Goal: Task Accomplishment & Management: Use online tool/utility

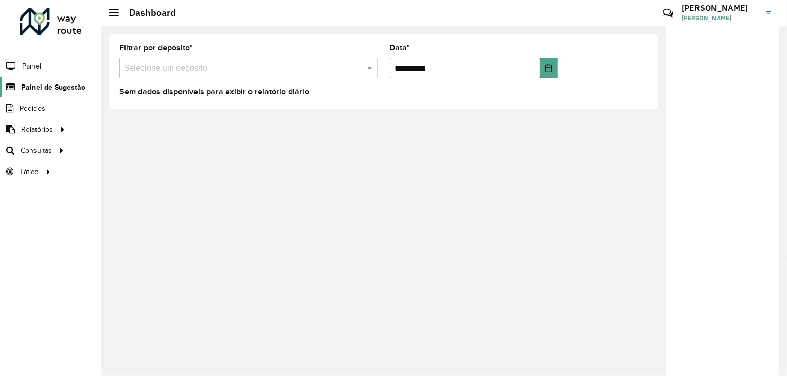
click at [44, 88] on span "Painel de Sugestão" at bounding box center [53, 87] width 64 height 11
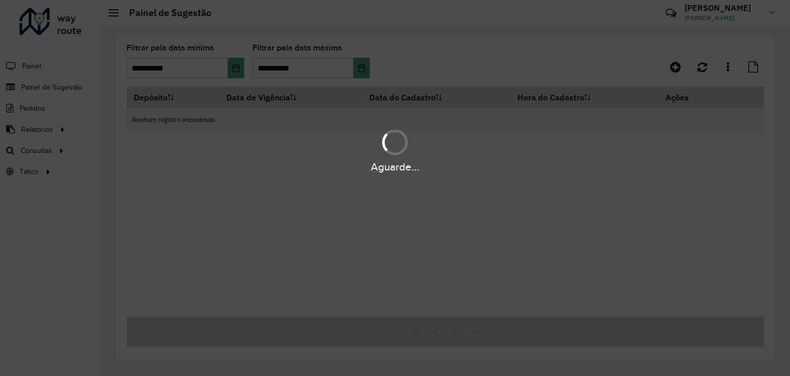
click at [238, 67] on div "Aguarde..." at bounding box center [395, 188] width 790 height 376
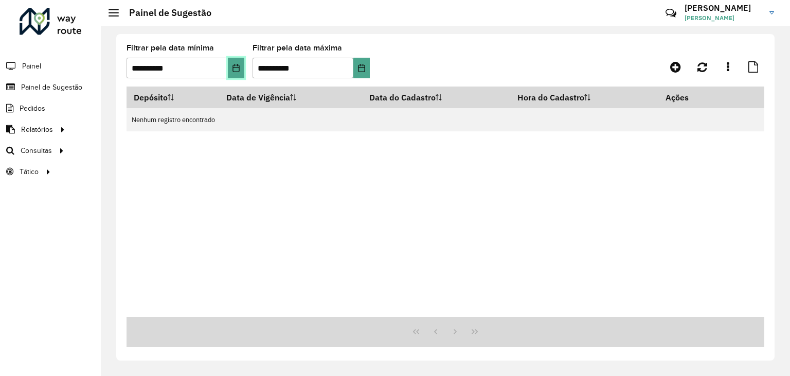
click at [239, 71] on icon "Choose Date" at bounding box center [236, 68] width 8 height 8
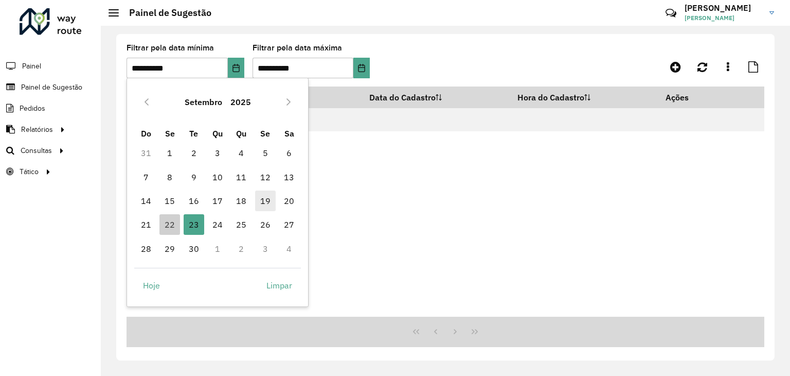
click at [265, 206] on span "19" at bounding box center [265, 200] width 21 height 21
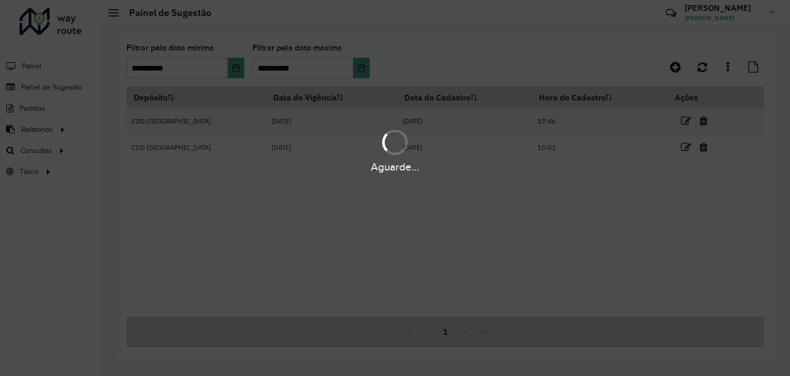
click at [370, 65] on div "Aguarde..." at bounding box center [395, 188] width 790 height 376
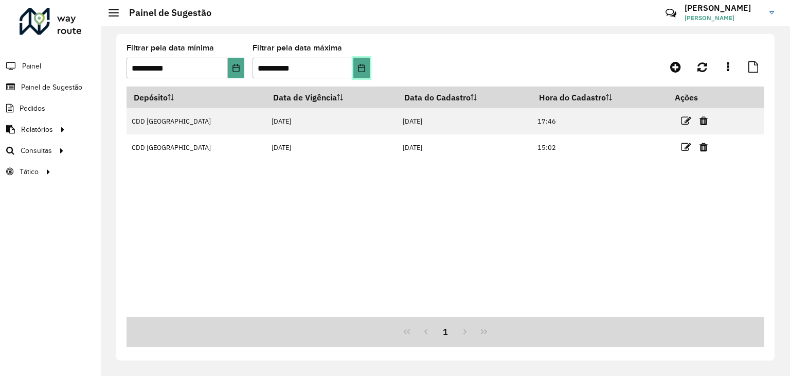
click at [368, 70] on button "Choose Date" at bounding box center [362, 68] width 16 height 21
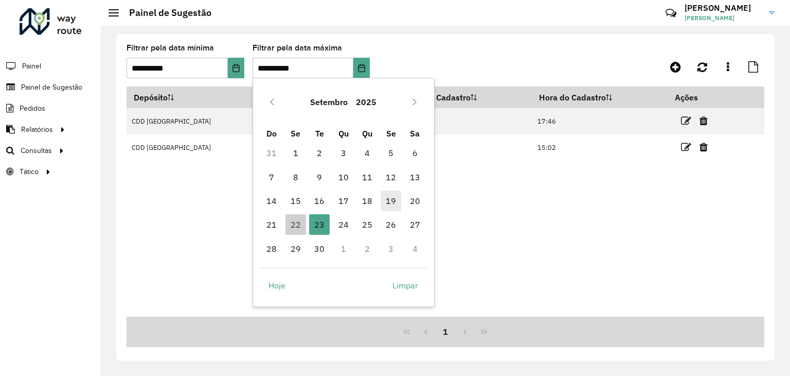
click at [387, 204] on span "19" at bounding box center [391, 200] width 21 height 21
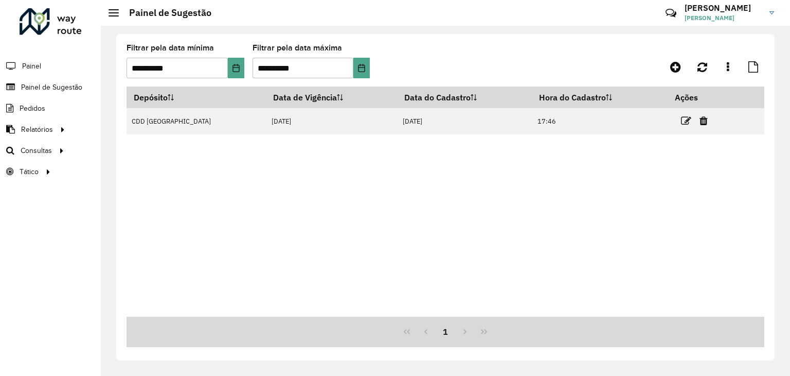
drag, startPoint x: 413, startPoint y: 193, endPoint x: 500, endPoint y: 174, distance: 89.1
click at [433, 186] on div "Depósito Data de Vigência Data do Cadastro Hora do Cadastro Ações CDD Santa Cru…" at bounding box center [446, 201] width 638 height 230
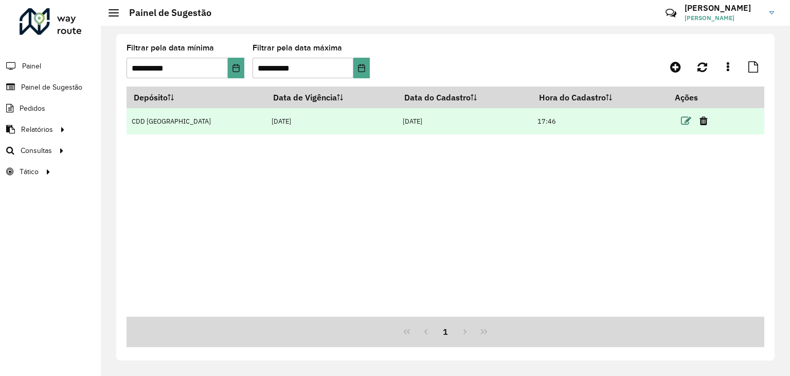
click at [685, 120] on icon at bounding box center [686, 121] width 10 height 10
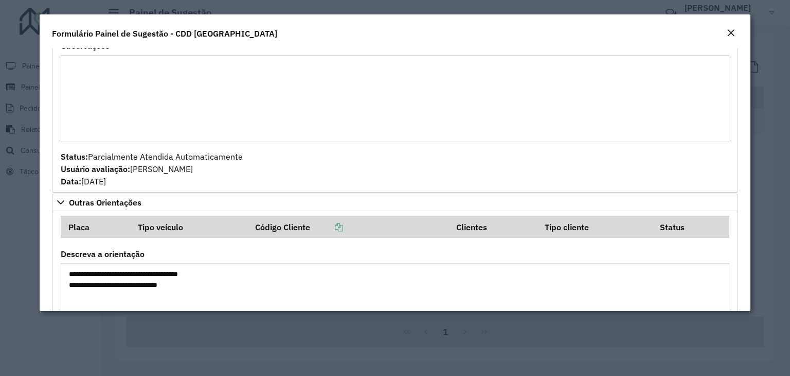
scroll to position [460, 0]
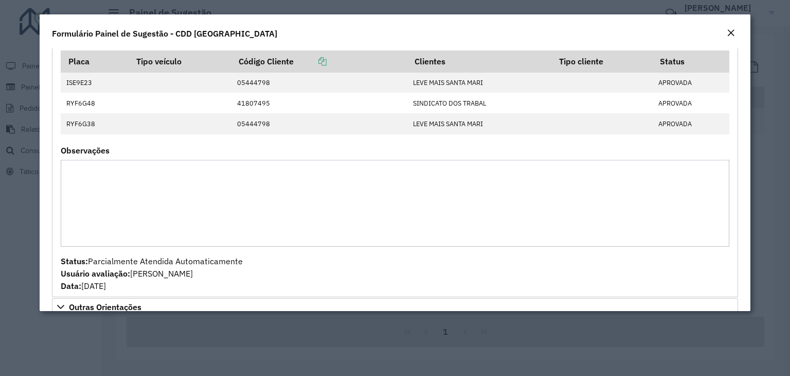
click at [730, 33] on em "Close" at bounding box center [731, 33] width 8 height 8
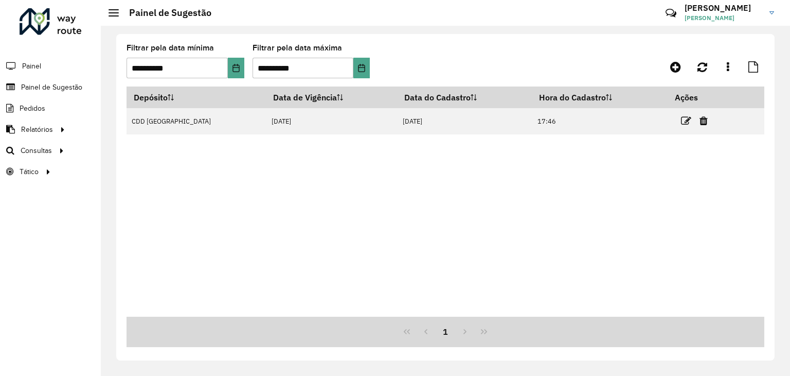
click at [364, 245] on div "Depósito Data de Vigência Data do Cadastro Hora do Cadastro Ações CDD Santa Cru…" at bounding box center [446, 201] width 638 height 230
click at [152, 152] on span "Roteirização" at bounding box center [138, 150] width 42 height 11
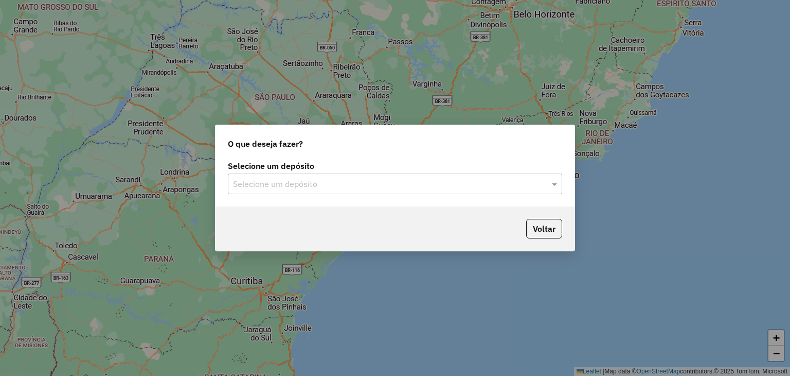
click at [462, 188] on input "text" at bounding box center [385, 184] width 304 height 12
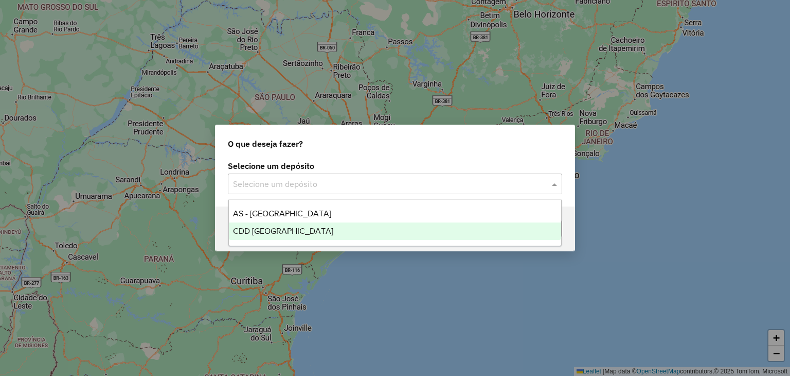
click at [396, 234] on div "CDD [GEOGRAPHIC_DATA]" at bounding box center [395, 230] width 333 height 17
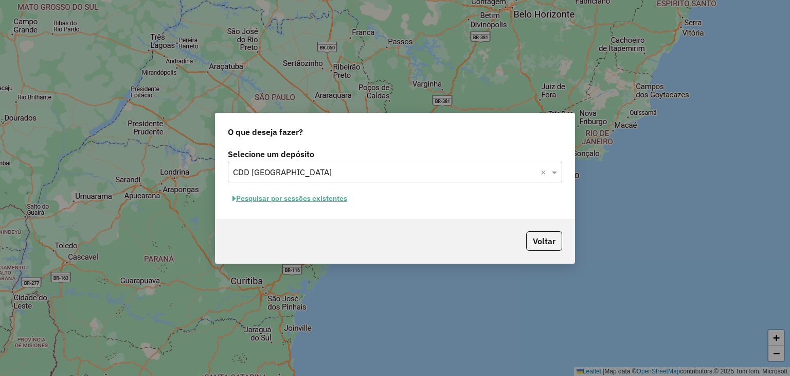
click at [280, 207] on div "Selecione um depósito Selecione um depósito × CDD Santa Cruz do Sul × Pesquisar…" at bounding box center [395, 182] width 359 height 73
click at [282, 202] on button "Pesquisar por sessões existentes" at bounding box center [290, 198] width 124 height 16
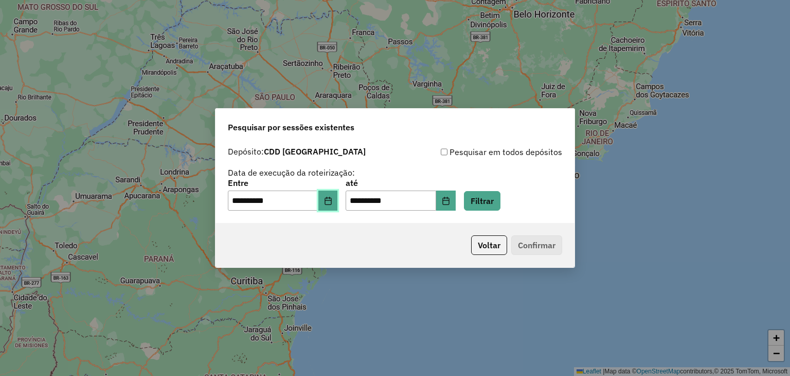
click at [334, 204] on button "Choose Date" at bounding box center [329, 200] width 20 height 21
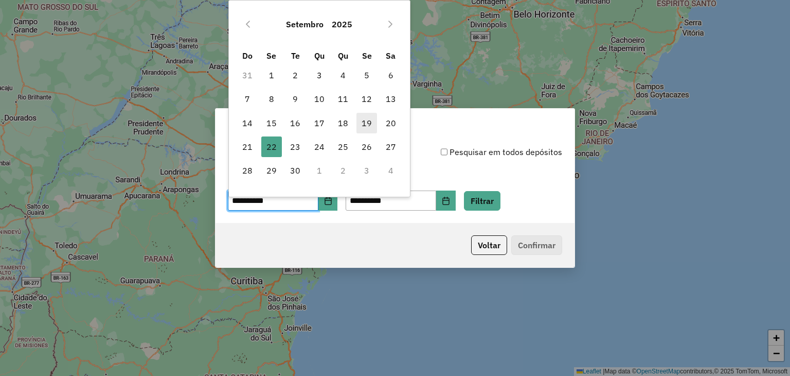
click at [373, 126] on span "19" at bounding box center [367, 123] width 21 height 21
type input "**********"
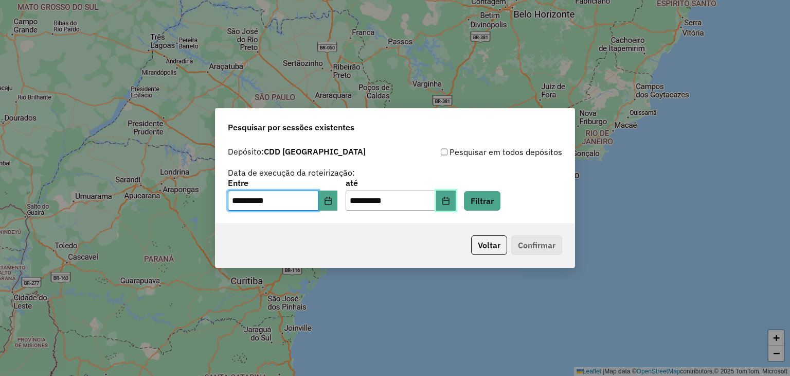
click at [450, 203] on icon "Choose Date" at bounding box center [446, 201] width 8 height 8
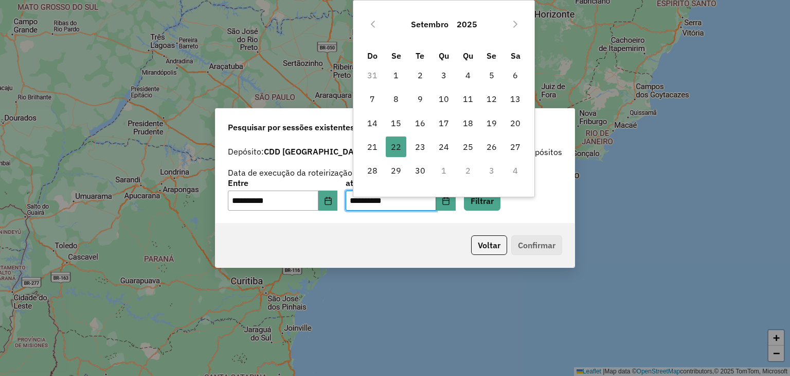
drag, startPoint x: 494, startPoint y: 121, endPoint x: 488, endPoint y: 175, distance: 54.3
click at [496, 121] on span "19" at bounding box center [492, 123] width 21 height 21
type input "**********"
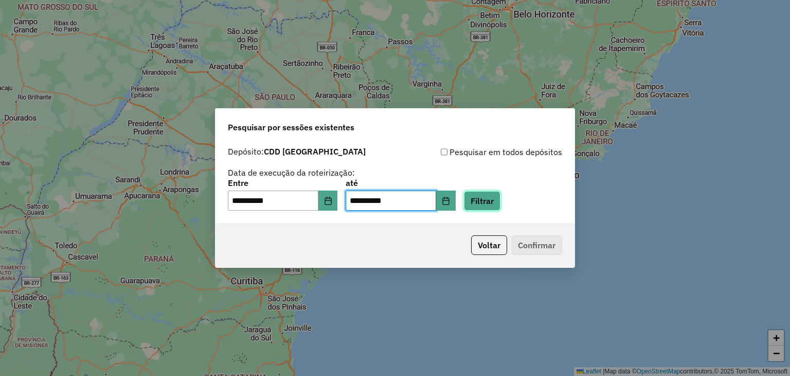
click at [489, 202] on button "Filtrar" at bounding box center [482, 201] width 37 height 20
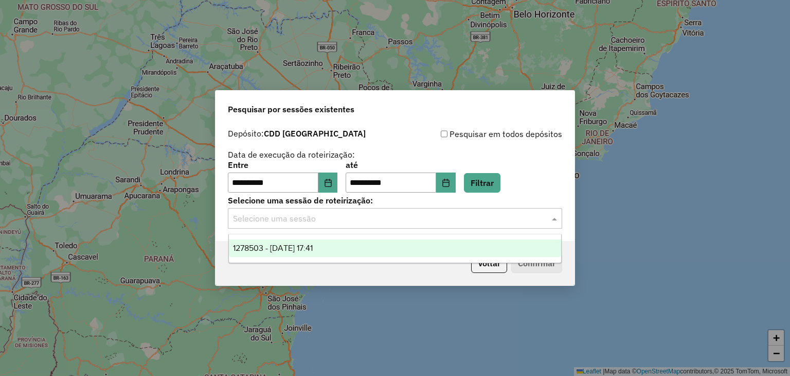
click at [367, 215] on input "text" at bounding box center [385, 219] width 304 height 12
click at [348, 251] on div "1278503 - 19/09/2025 17:41" at bounding box center [395, 247] width 333 height 17
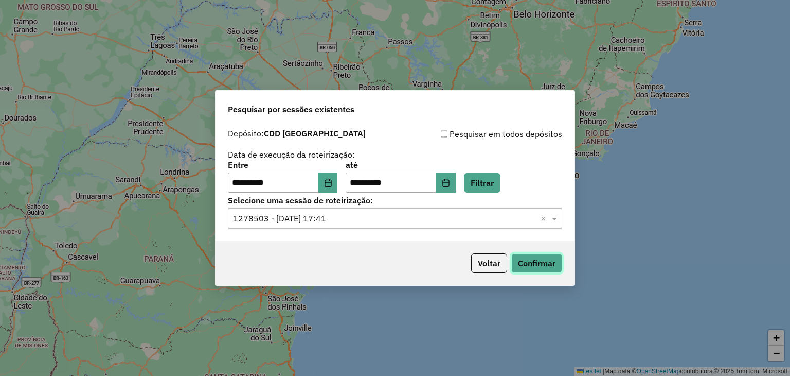
click at [538, 266] on button "Confirmar" at bounding box center [536, 263] width 51 height 20
click at [332, 183] on icon "Choose Date" at bounding box center [328, 183] width 8 height 8
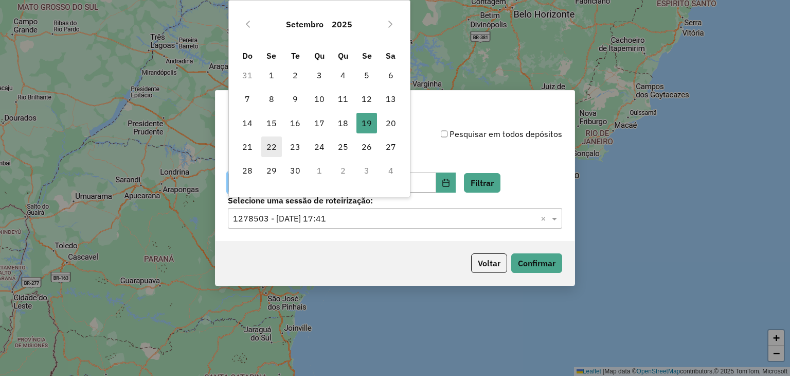
click at [276, 149] on span "22" at bounding box center [271, 146] width 21 height 21
type input "**********"
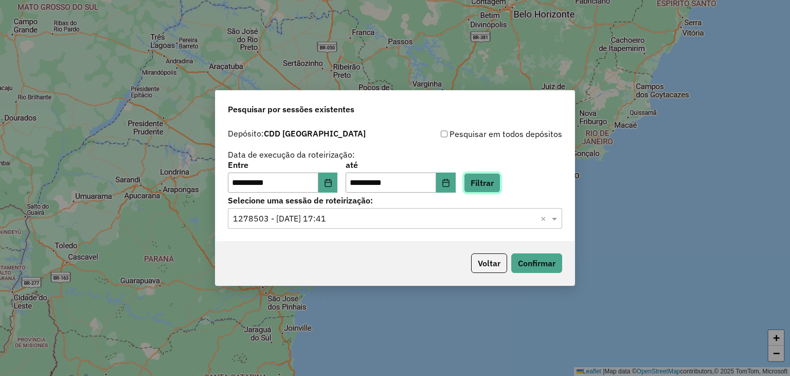
click at [490, 187] on button "Filtrar" at bounding box center [482, 183] width 37 height 20
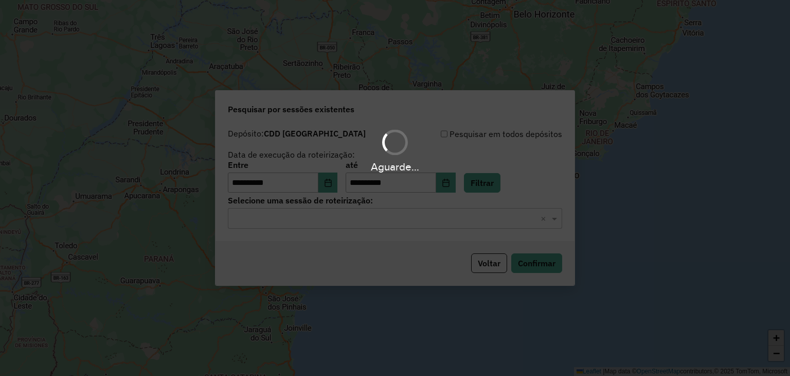
click at [376, 222] on div "Aguarde..." at bounding box center [395, 188] width 790 height 376
click at [367, 224] on input "text" at bounding box center [385, 219] width 304 height 12
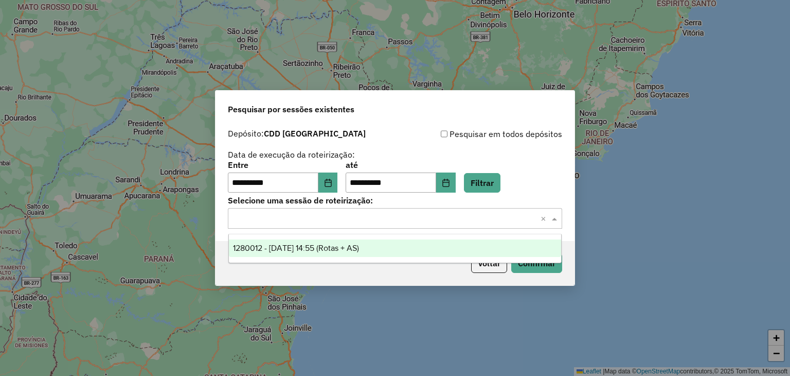
click at [356, 250] on span "1280012 - 22/09/2025 14:55 (Rotas + AS)" at bounding box center [296, 247] width 126 height 9
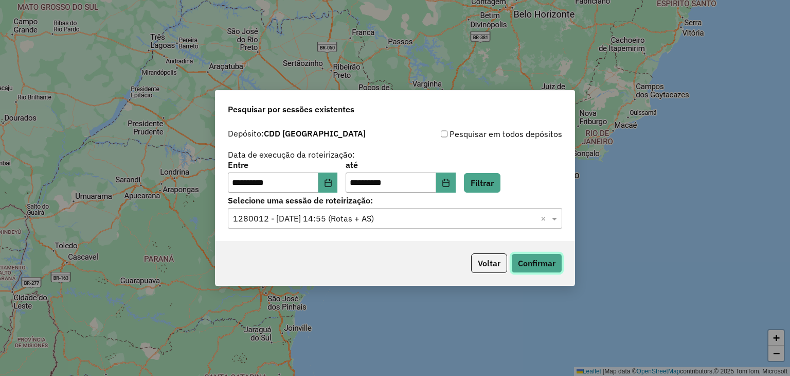
click at [528, 260] on button "Confirmar" at bounding box center [536, 263] width 51 height 20
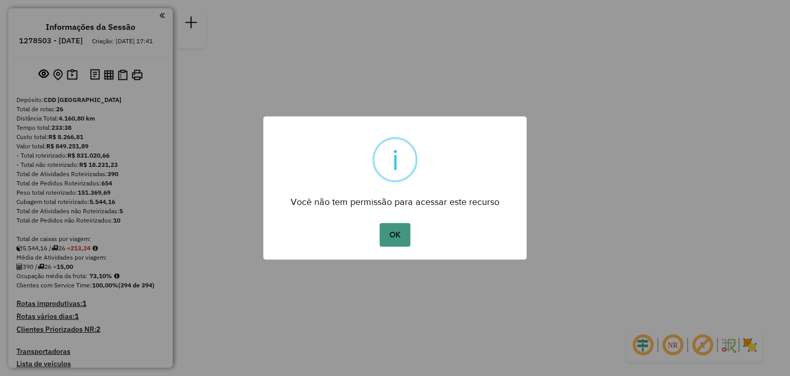
click at [401, 235] on button "OK" at bounding box center [395, 235] width 30 height 24
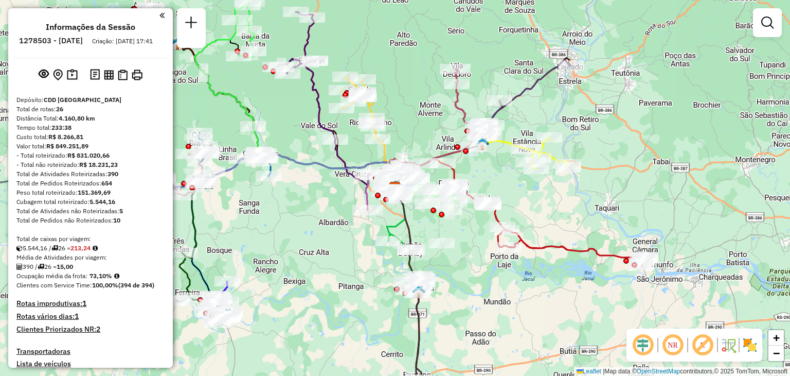
drag, startPoint x: 400, startPoint y: 85, endPoint x: 390, endPoint y: 116, distance: 32.7
click at [390, 115] on div "Janela de atendimento Grade de atendimento Capacidade Transportadoras Veículos …" at bounding box center [395, 188] width 790 height 376
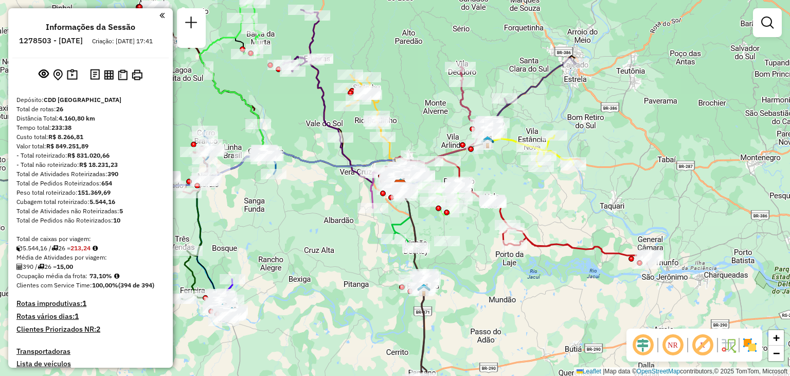
drag, startPoint x: 410, startPoint y: 139, endPoint x: 428, endPoint y: 101, distance: 41.9
click at [427, 94] on div "Janela de atendimento Grade de atendimento Capacidade Transportadoras Veículos …" at bounding box center [395, 188] width 790 height 376
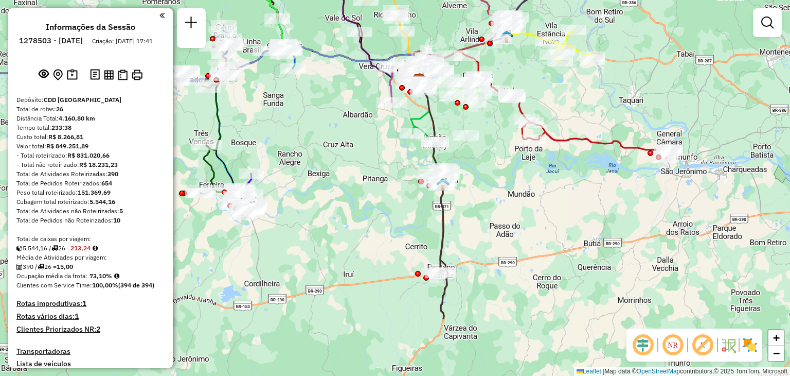
drag, startPoint x: 399, startPoint y: 234, endPoint x: 417, endPoint y: 139, distance: 96.3
click at [417, 138] on div at bounding box center [413, 133] width 26 height 10
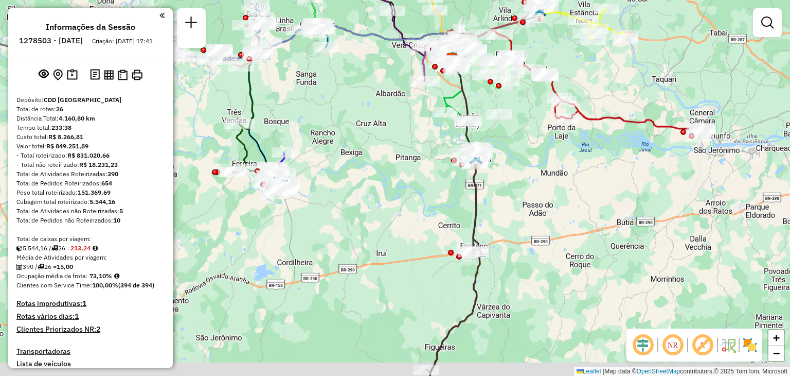
drag, startPoint x: 315, startPoint y: 201, endPoint x: 348, endPoint y: 180, distance: 38.8
click at [348, 180] on div "Janela de atendimento Grade de atendimento Capacidade Transportadoras Veículos …" at bounding box center [395, 188] width 790 height 376
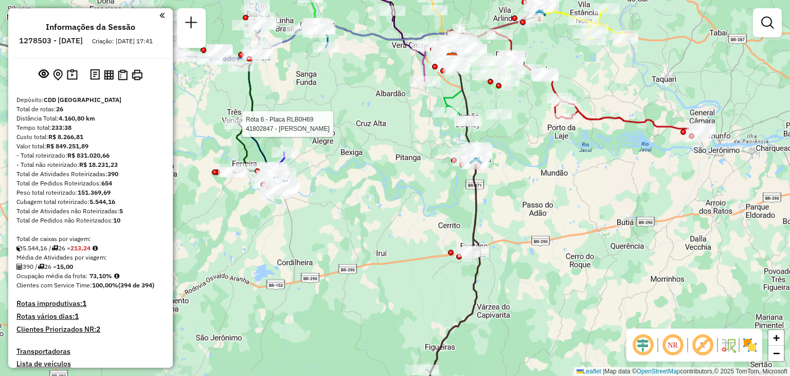
select select "**********"
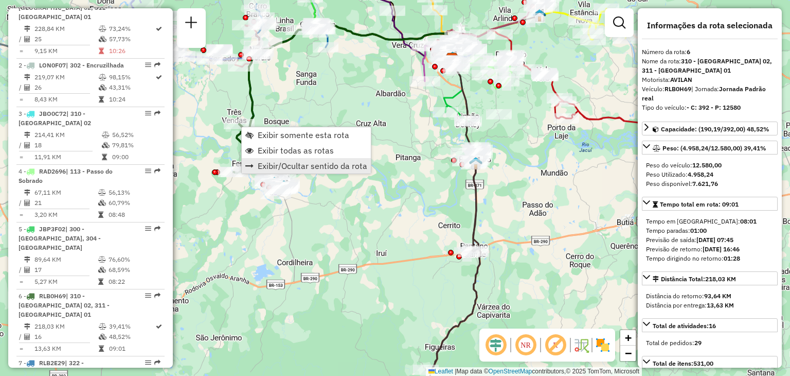
scroll to position [700, 0]
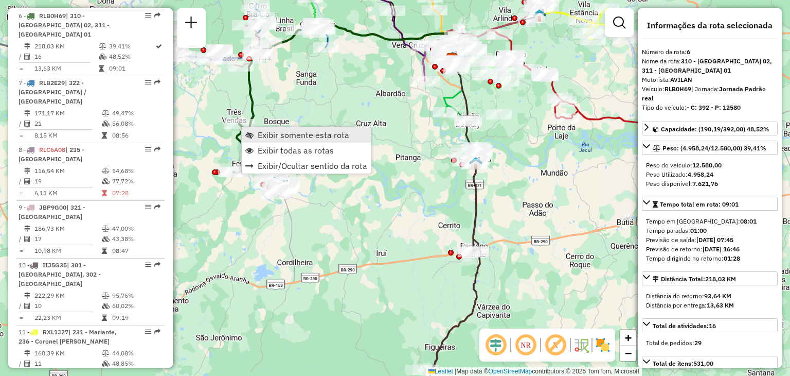
click at [293, 132] on span "Exibir somente esta rota" at bounding box center [304, 135] width 92 height 8
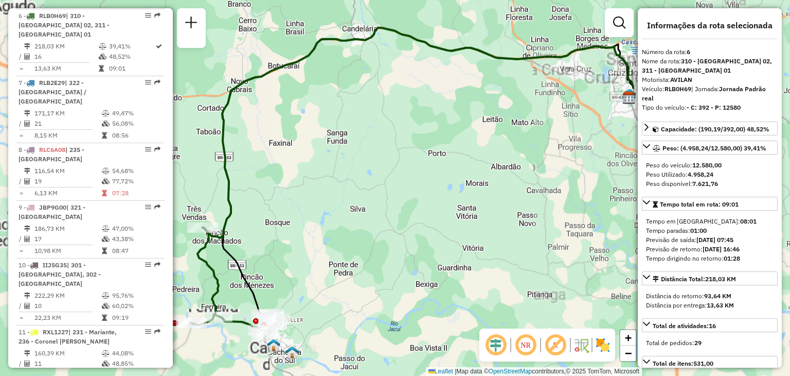
drag, startPoint x: 286, startPoint y: 180, endPoint x: 402, endPoint y: 99, distance: 142.0
click at [402, 99] on div "Janela de atendimento Grade de atendimento Capacidade Transportadoras Veículos …" at bounding box center [395, 188] width 790 height 376
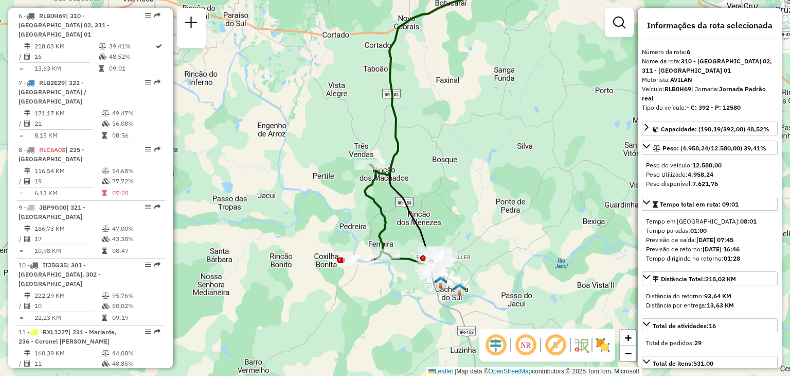
drag, startPoint x: 369, startPoint y: 170, endPoint x: 426, endPoint y: 184, distance: 58.8
click at [426, 184] on div "Janela de atendimento Grade de atendimento Capacidade Transportadoras Veículos …" at bounding box center [395, 188] width 790 height 376
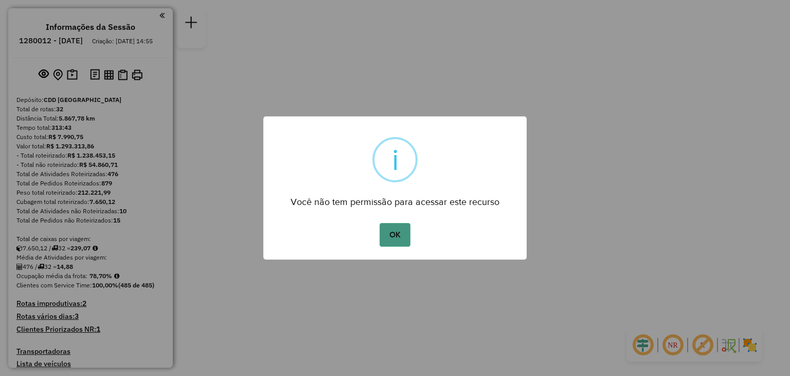
click at [389, 234] on button "OK" at bounding box center [395, 235] width 30 height 24
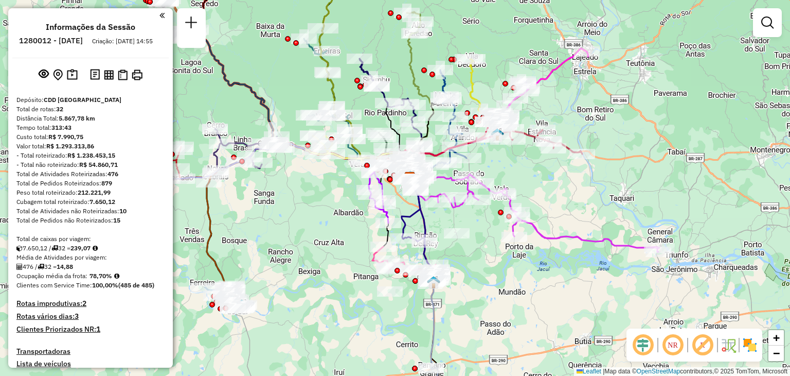
drag, startPoint x: 344, startPoint y: 222, endPoint x: 400, endPoint y: 192, distance: 63.8
click at [400, 192] on div "Janela de atendimento Grade de atendimento Capacidade Transportadoras Veículos …" at bounding box center [395, 188] width 790 height 376
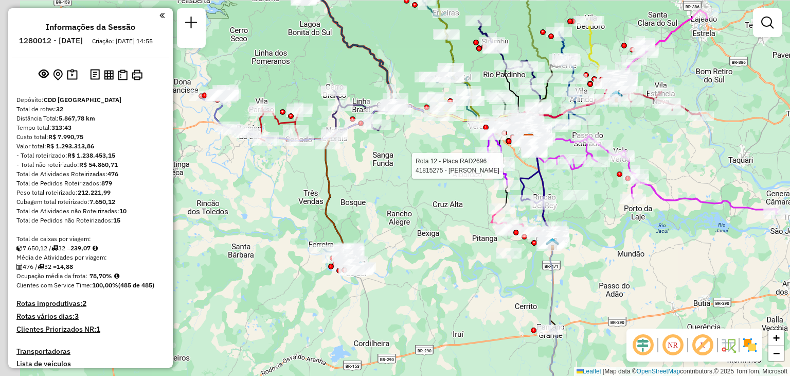
drag, startPoint x: 343, startPoint y: 179, endPoint x: 407, endPoint y: 171, distance: 64.3
click at [407, 171] on div "Rota 12 - Placa RAD2696 41815275 - [PERSON_NAME] Janela de atendimento Grade de…" at bounding box center [395, 188] width 790 height 376
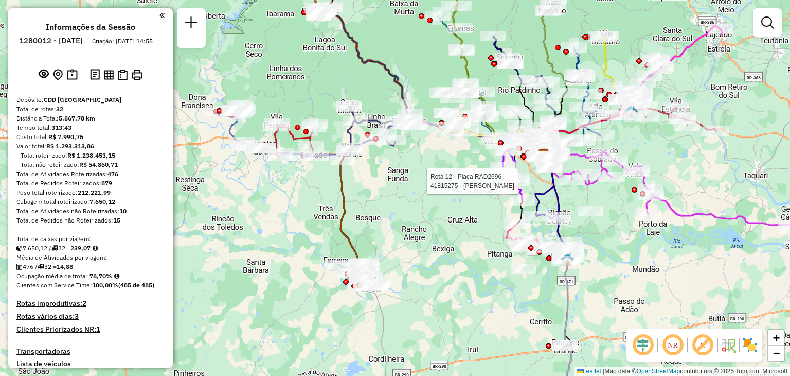
drag, startPoint x: 294, startPoint y: 186, endPoint x: 302, endPoint y: 192, distance: 10.2
click at [303, 193] on div "Rota 12 - Placa RAD2696 41815275 - [PERSON_NAME] Janela de atendimento Grade de…" at bounding box center [395, 188] width 790 height 376
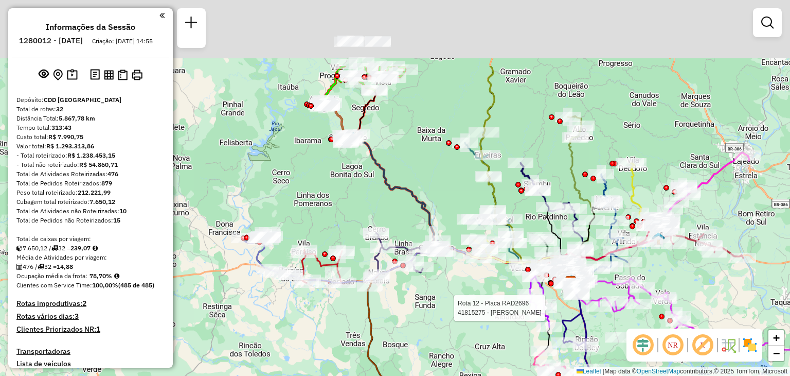
drag, startPoint x: 326, startPoint y: 62, endPoint x: 339, endPoint y: 167, distance: 105.8
click at [339, 167] on div "Rota 12 - Placa RAD2696 41815275 - [PERSON_NAME] Janela de atendimento Grade de…" at bounding box center [395, 188] width 790 height 376
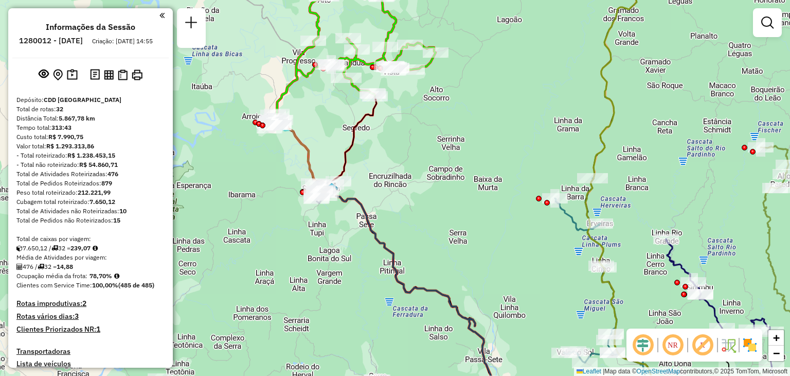
drag, startPoint x: 326, startPoint y: 130, endPoint x: 329, endPoint y: 112, distance: 18.8
click at [329, 112] on div "Rota 12 - Placa RAD2696 41815275 - [PERSON_NAME] Janela de atendimento Grade de…" at bounding box center [395, 188] width 790 height 376
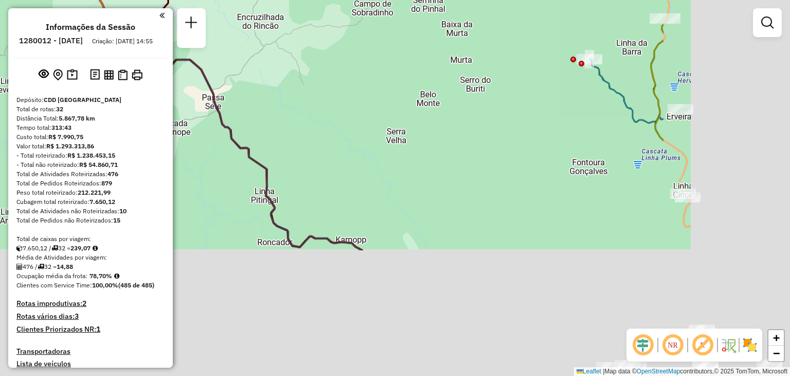
drag, startPoint x: 498, startPoint y: 182, endPoint x: 295, endPoint y: 27, distance: 255.1
click at [297, 29] on div "Rota 12 - Placa RAD2696 41815275 - [PERSON_NAME] Janela de atendimento Grade de…" at bounding box center [395, 188] width 790 height 376
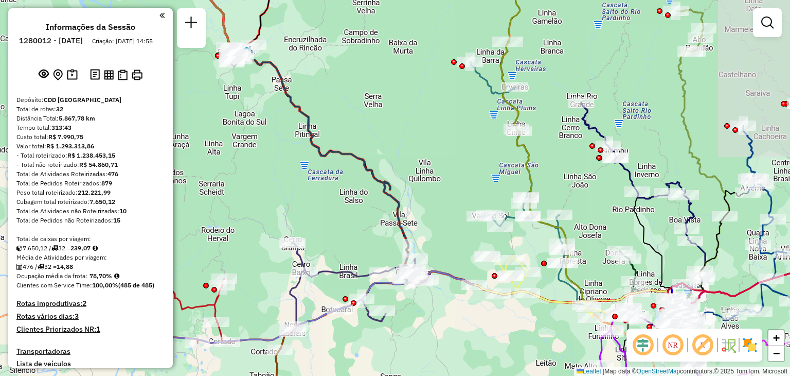
drag, startPoint x: 475, startPoint y: 124, endPoint x: 372, endPoint y: 102, distance: 106.3
click at [372, 102] on div "Rota 12 - Placa RAD2696 41815275 - [PERSON_NAME] Janela de atendimento Grade de…" at bounding box center [395, 188] width 790 height 376
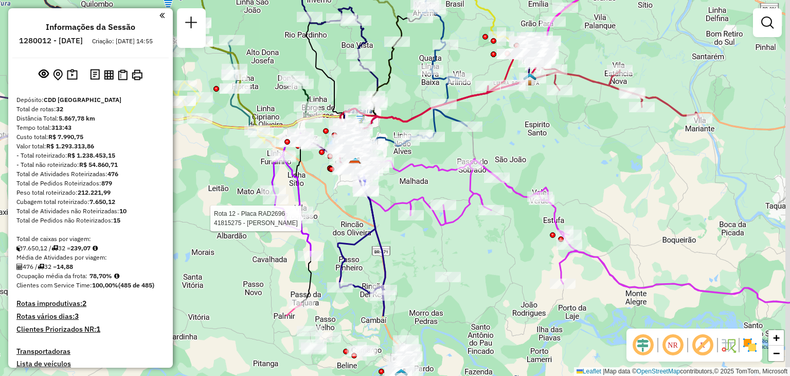
drag, startPoint x: 412, startPoint y: 171, endPoint x: 364, endPoint y: 46, distance: 134.2
click at [364, 43] on icon at bounding box center [316, 31] width 124 height 206
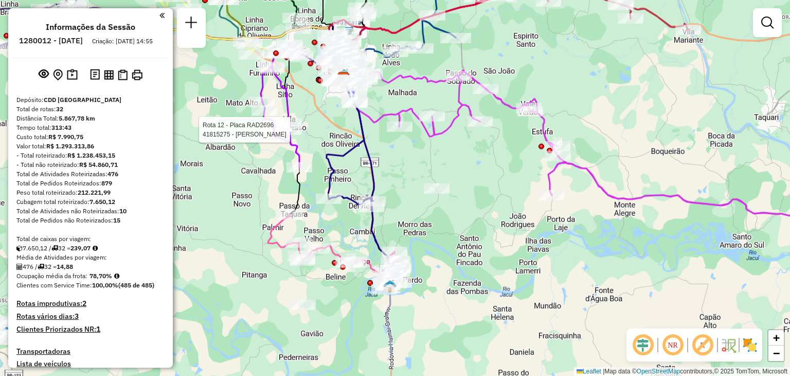
drag, startPoint x: 330, startPoint y: 168, endPoint x: 333, endPoint y: 102, distance: 65.9
click at [333, 102] on div "Rota 12 - Placa RAD2696 41815275 - [PERSON_NAME] Rota 7 - Placa JBP9G00 4180627…" at bounding box center [395, 188] width 790 height 376
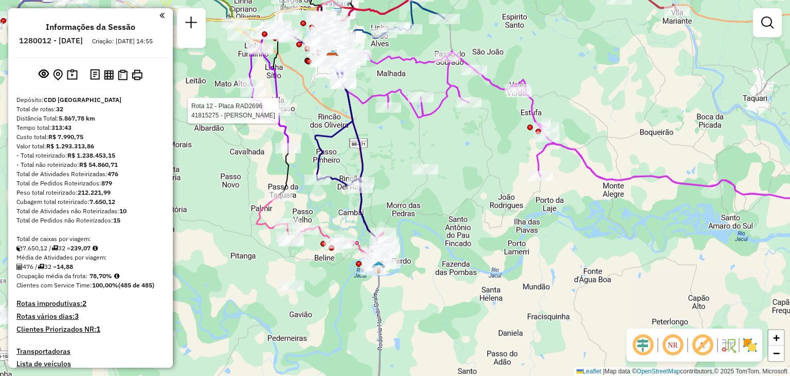
drag, startPoint x: 407, startPoint y: 154, endPoint x: 404, endPoint y: 131, distance: 22.9
click at [390, 136] on div "Rota 12 - Placa RAD2696 41815275 - [PERSON_NAME] Rota 7 - Placa JBP9G00 4180627…" at bounding box center [395, 188] width 790 height 376
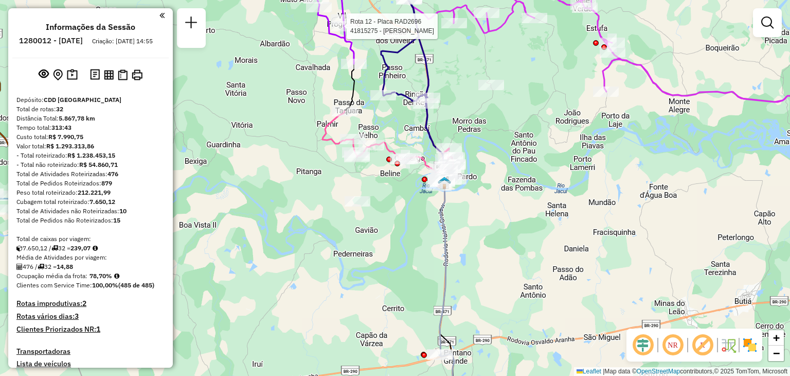
drag, startPoint x: 541, startPoint y: 206, endPoint x: 478, endPoint y: 73, distance: 147.8
click at [478, 73] on div "Rota 12 - Placa RAD2696 41815275 - [PERSON_NAME] Rota 7 - Placa JBP9G00 4180627…" at bounding box center [395, 188] width 790 height 376
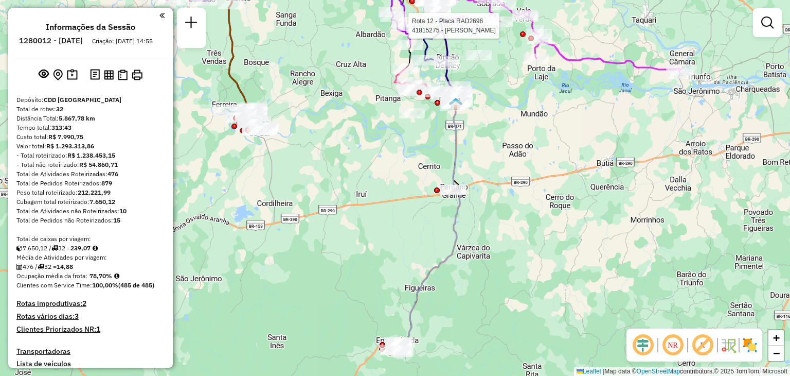
drag, startPoint x: 463, startPoint y: 151, endPoint x: 492, endPoint y: 190, distance: 48.9
click at [492, 189] on div "Rota 12 - Placa RAD2696 41815275 - [PERSON_NAME] Rota 7 - Placa JBP9G00 4180627…" at bounding box center [395, 188] width 790 height 376
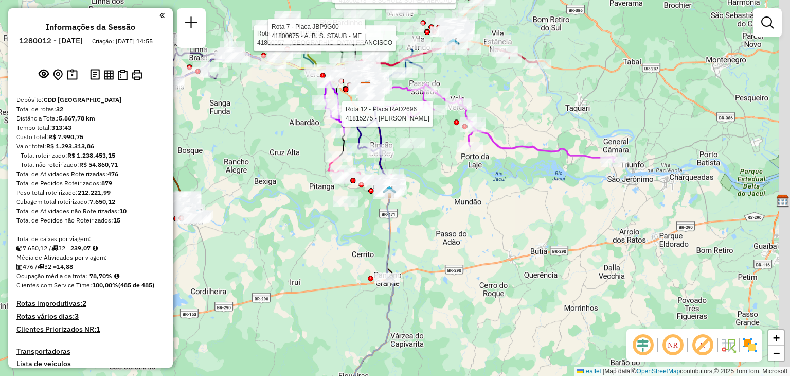
drag, startPoint x: 490, startPoint y: 191, endPoint x: 464, endPoint y: 213, distance: 33.3
click at [464, 213] on div "Rota 12 - Placa RAD2696 41815275 - [PERSON_NAME] Rota 7 - Placa JBP9G00 4180627…" at bounding box center [395, 188] width 790 height 376
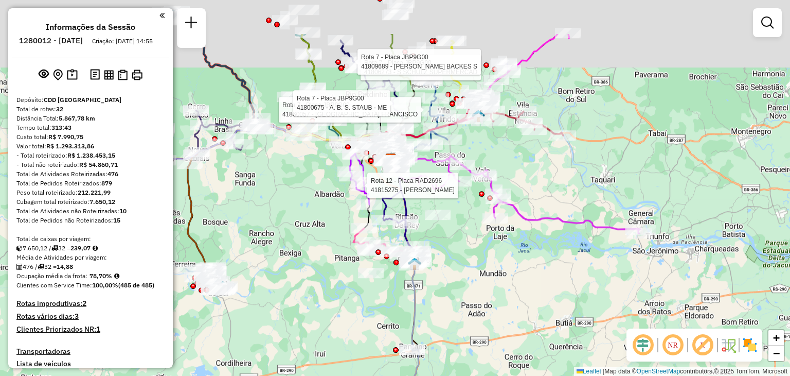
drag, startPoint x: 463, startPoint y: 183, endPoint x: 475, endPoint y: 206, distance: 26.9
click at [475, 206] on div "Rota 12 - Placa RAD2696 41815275 - [PERSON_NAME] Rota 7 - Placa JBP9G00 4180627…" at bounding box center [395, 188] width 790 height 376
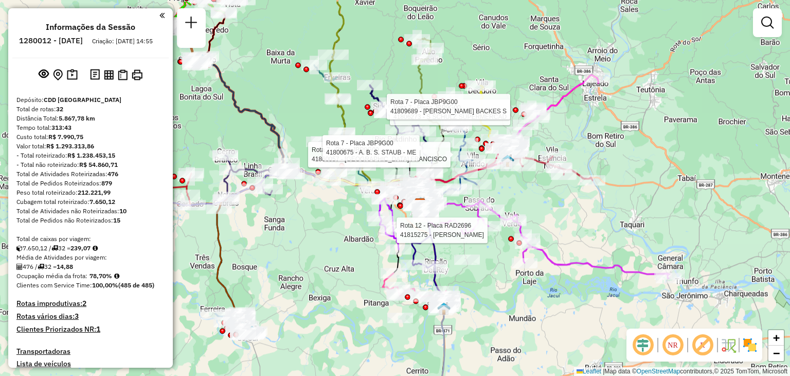
click at [535, 171] on div at bounding box center [523, 166] width 26 height 10
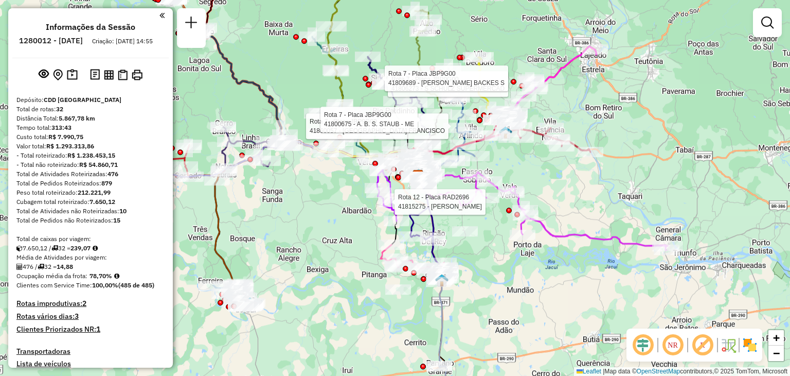
drag, startPoint x: 320, startPoint y: 128, endPoint x: 317, endPoint y: 83, distance: 44.3
click at [317, 83] on div "Rota 12 - Placa RAD2696 41815275 - [PERSON_NAME] Rota 7 - Placa JBP9G00 4180627…" at bounding box center [395, 188] width 790 height 376
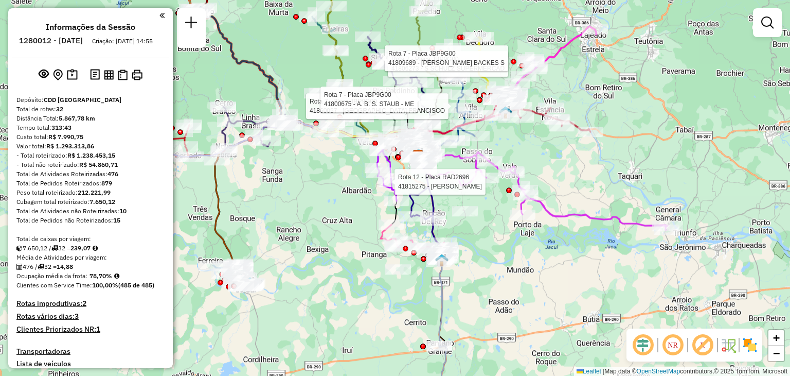
drag, startPoint x: 327, startPoint y: 235, endPoint x: 311, endPoint y: 224, distance: 18.8
click at [321, 231] on div "Rota 12 - Placa RAD2696 41815275 - [PERSON_NAME] Rota 7 - Placa JBP9G00 4180627…" at bounding box center [395, 188] width 790 height 376
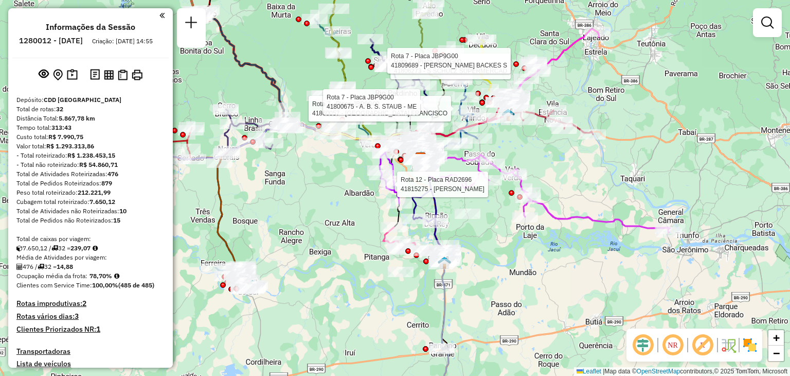
drag, startPoint x: 292, startPoint y: 207, endPoint x: 393, endPoint y: 255, distance: 111.4
click at [393, 255] on div "Rota 12 - Placa RAD2696 41815275 - [PERSON_NAME] Rota 7 - Placa JBP9G00 4180627…" at bounding box center [395, 188] width 790 height 376
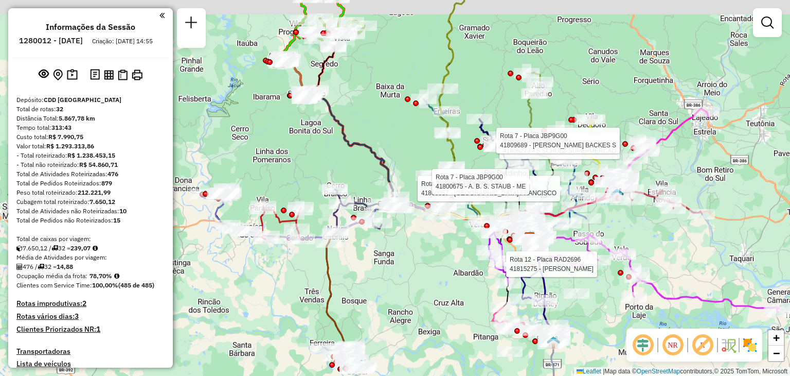
drag, startPoint x: 372, startPoint y: 75, endPoint x: 393, endPoint y: 135, distance: 63.8
click at [393, 143] on div "Rota 12 - Placa RAD2696 41815275 - [PERSON_NAME] Rota 7 - Placa JBP9G00 4180627…" at bounding box center [395, 188] width 790 height 376
